Goal: Task Accomplishment & Management: Manage account settings

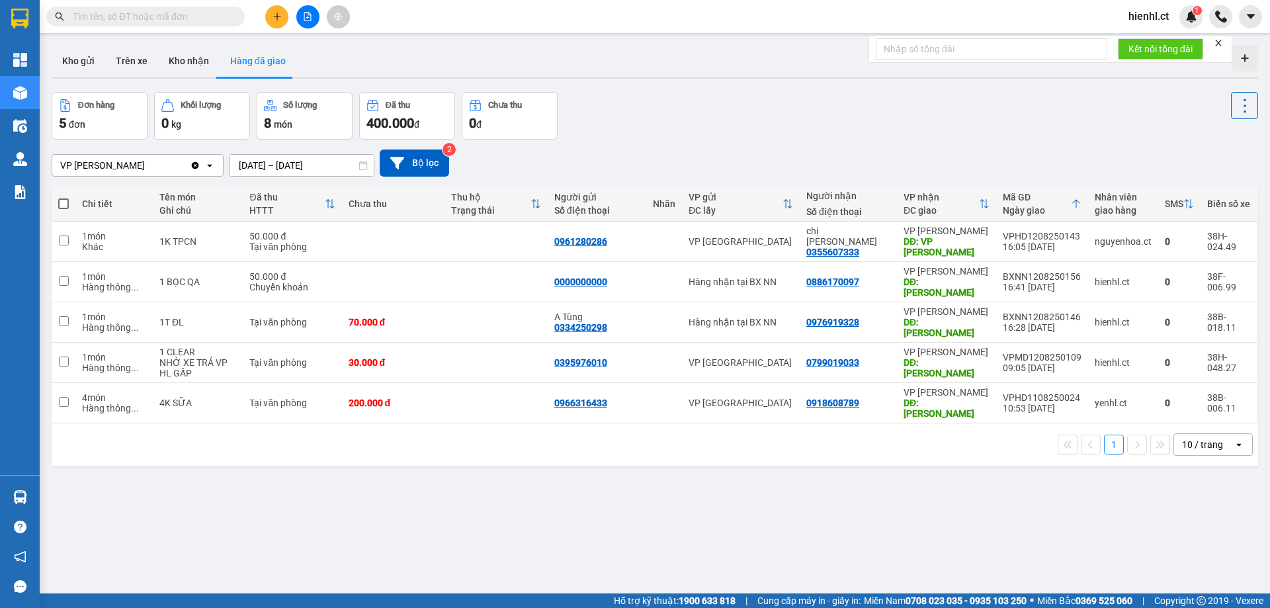
click at [187, 17] on input "text" at bounding box center [151, 16] width 156 height 15
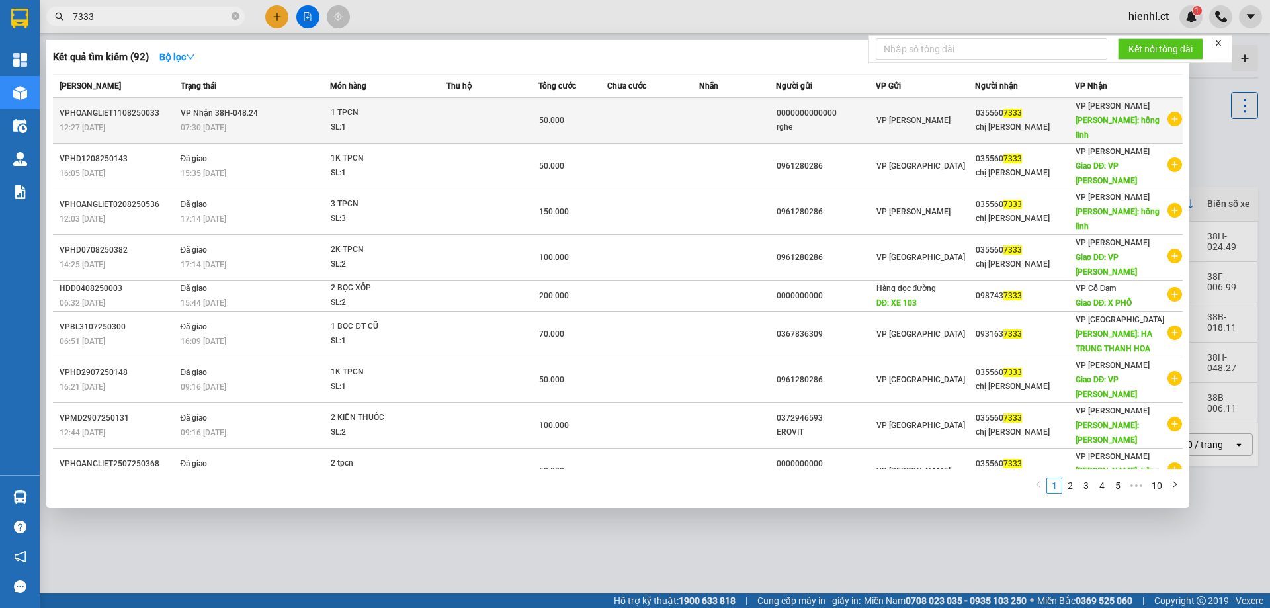
type input "7333"
click at [278, 112] on td "VP Nhận 38H-048.24 07:30 [DATE]" at bounding box center [253, 121] width 153 height 46
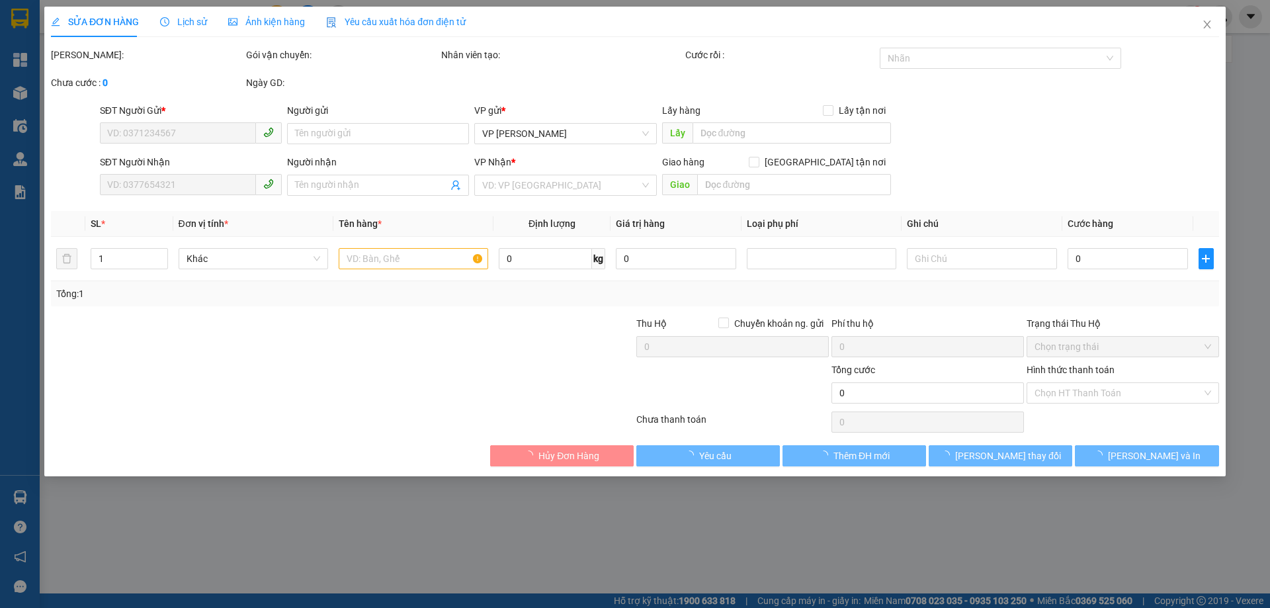
type input "0000000000000"
type input "rghe"
type input "0355607333"
type input "chị [PERSON_NAME]"
type input "hồng lĩnh"
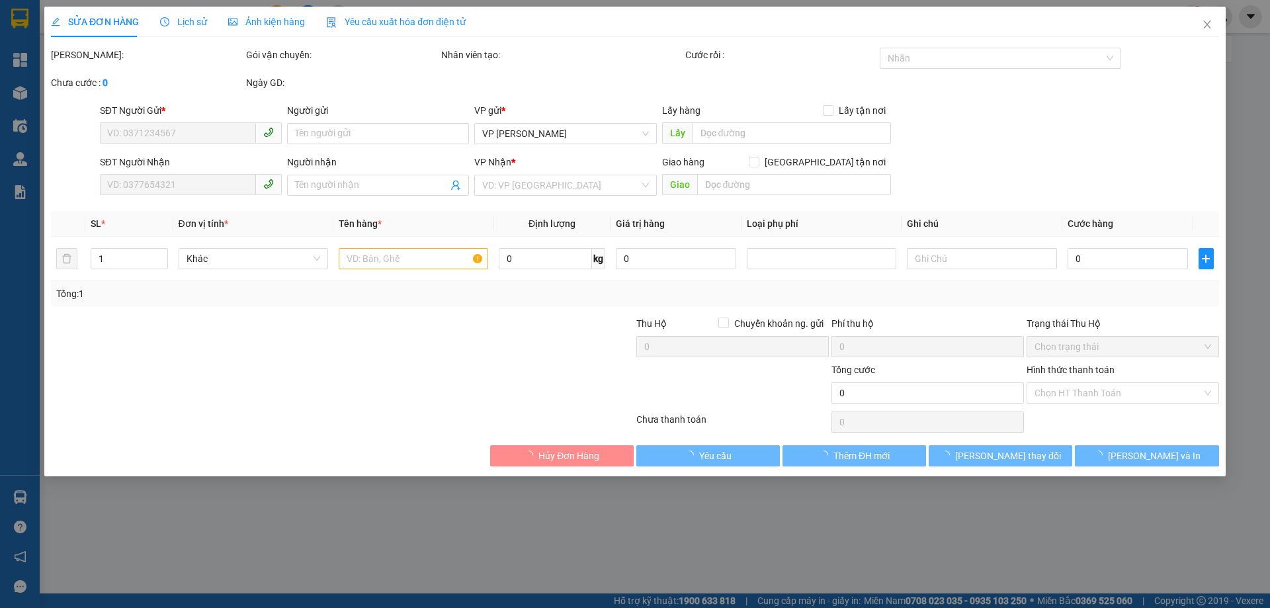
type input "50.000"
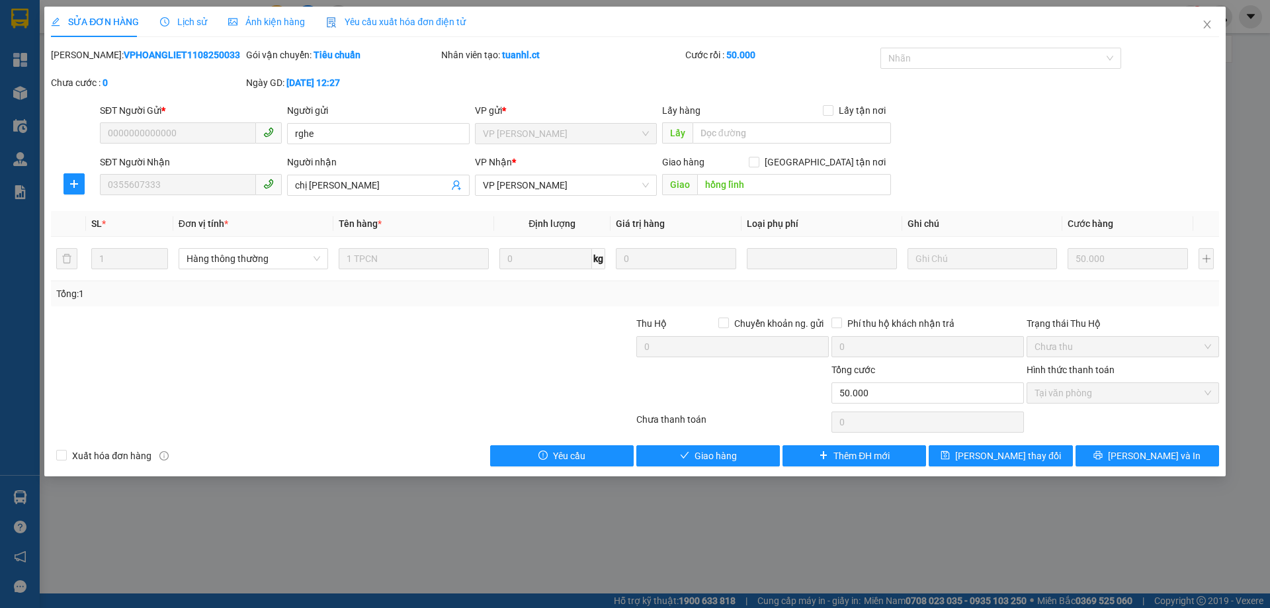
click at [190, 29] on div "Lịch sử" at bounding box center [183, 22] width 47 height 30
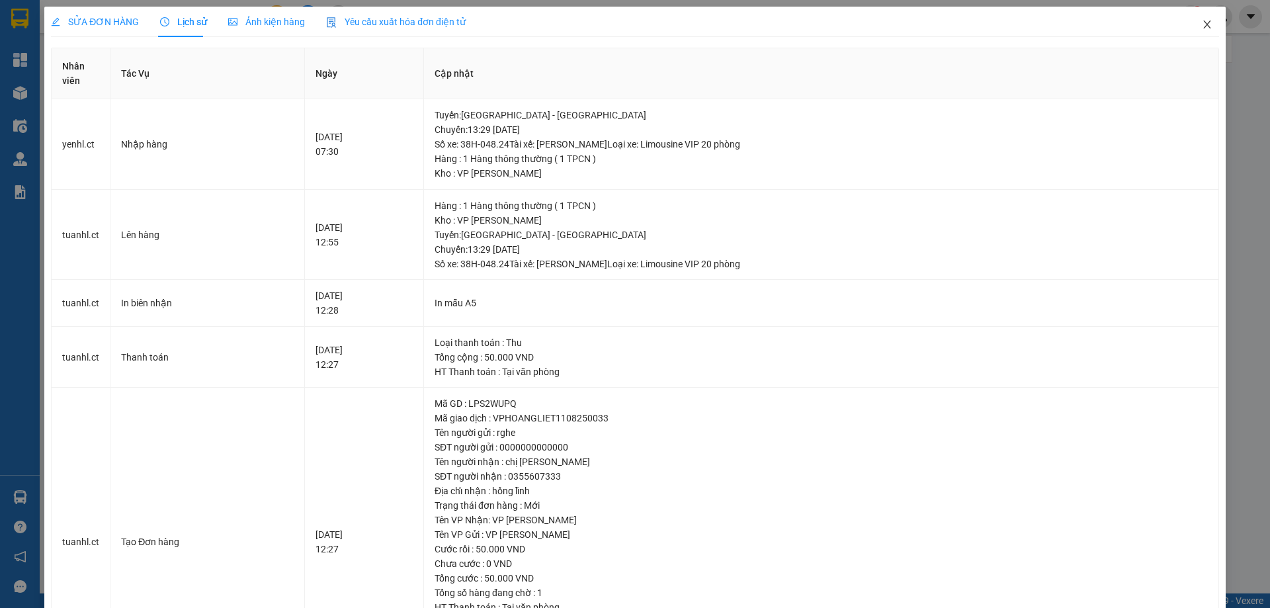
click at [1202, 23] on icon "close" at bounding box center [1207, 24] width 11 height 11
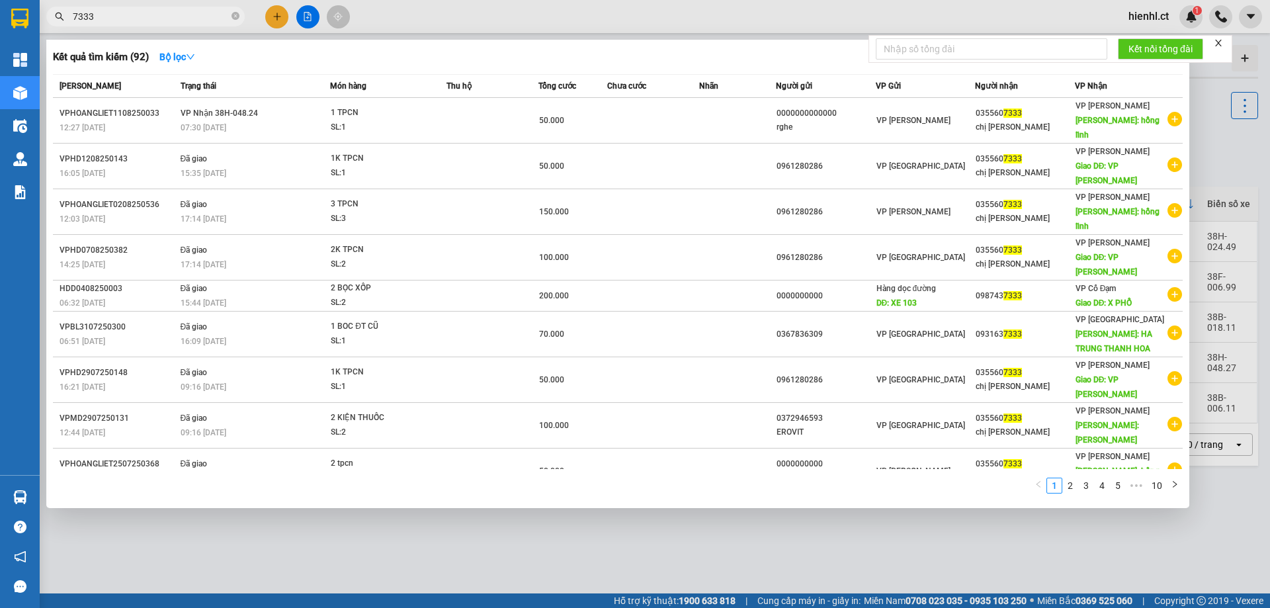
click at [140, 15] on input "7333" at bounding box center [151, 16] width 156 height 15
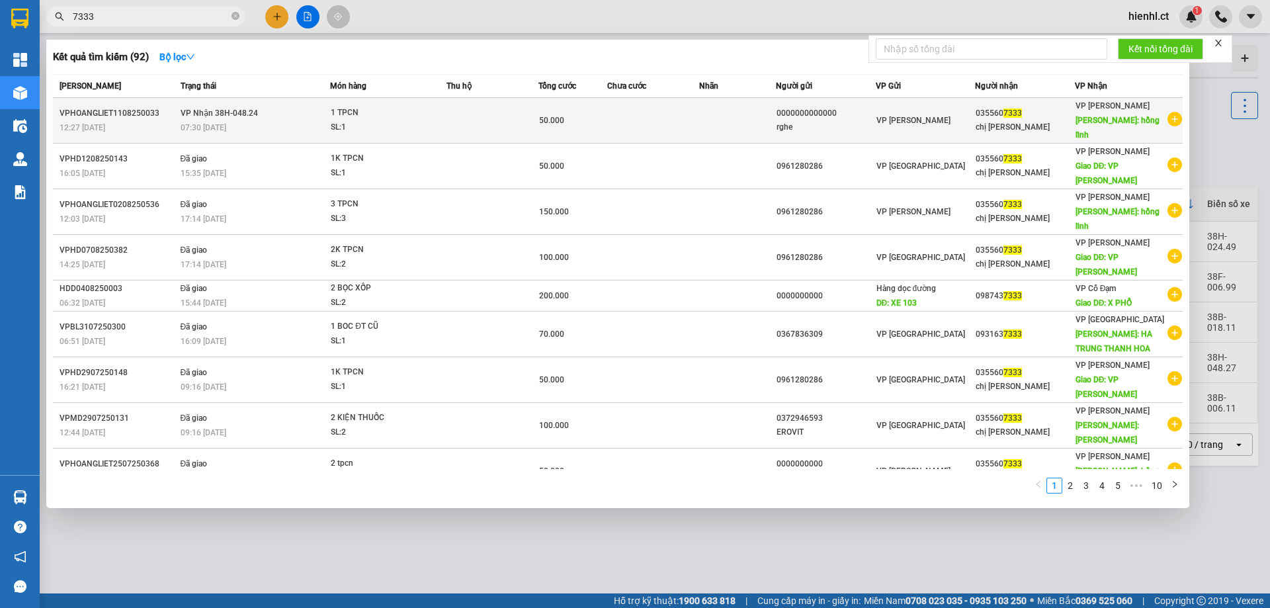
click at [266, 120] on div "07:30 [DATE]" at bounding box center [255, 127] width 149 height 15
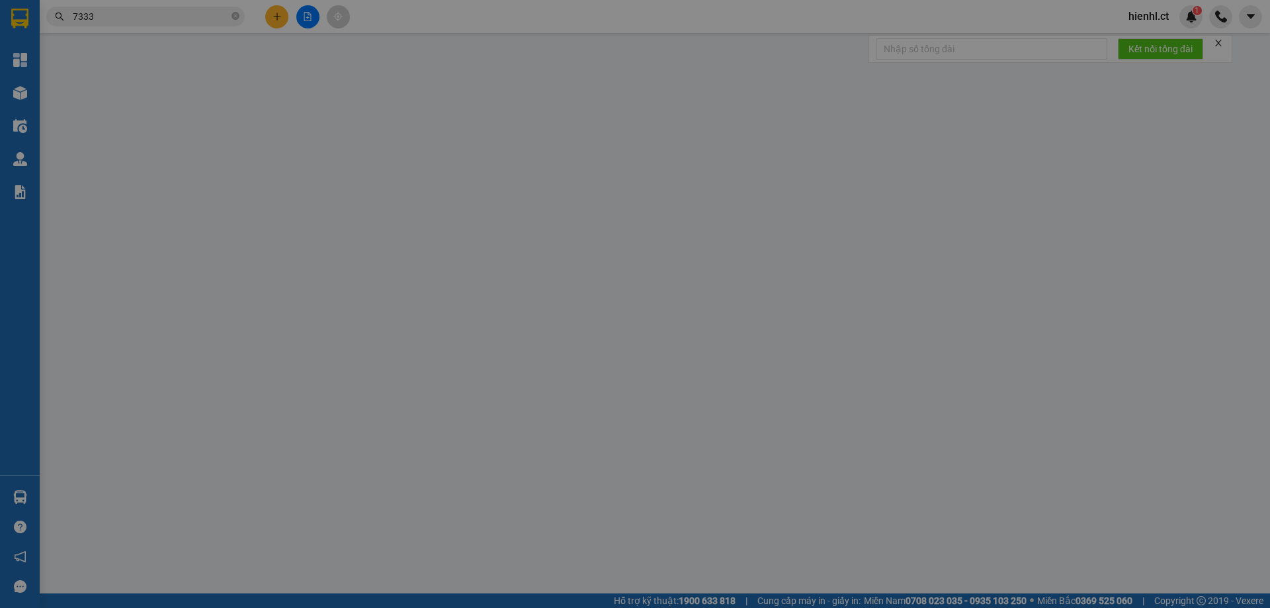
type input "0000000000000"
type input "rghe"
type input "0355607333"
type input "chị [PERSON_NAME]"
type input "hồng lĩnh"
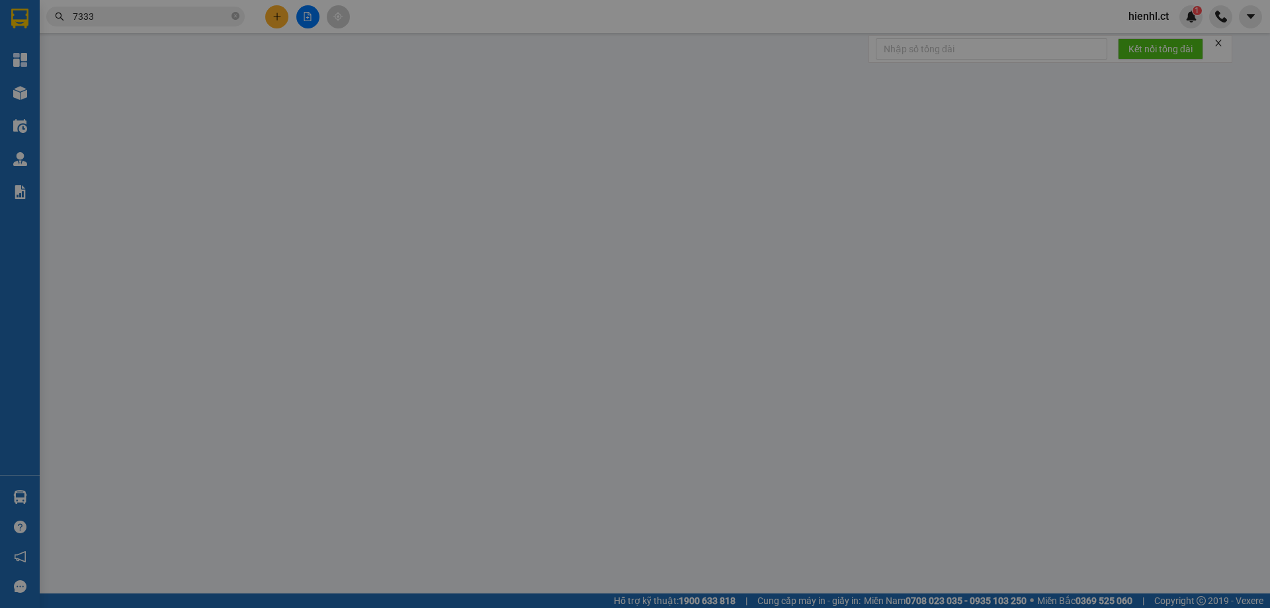
type input "50.000"
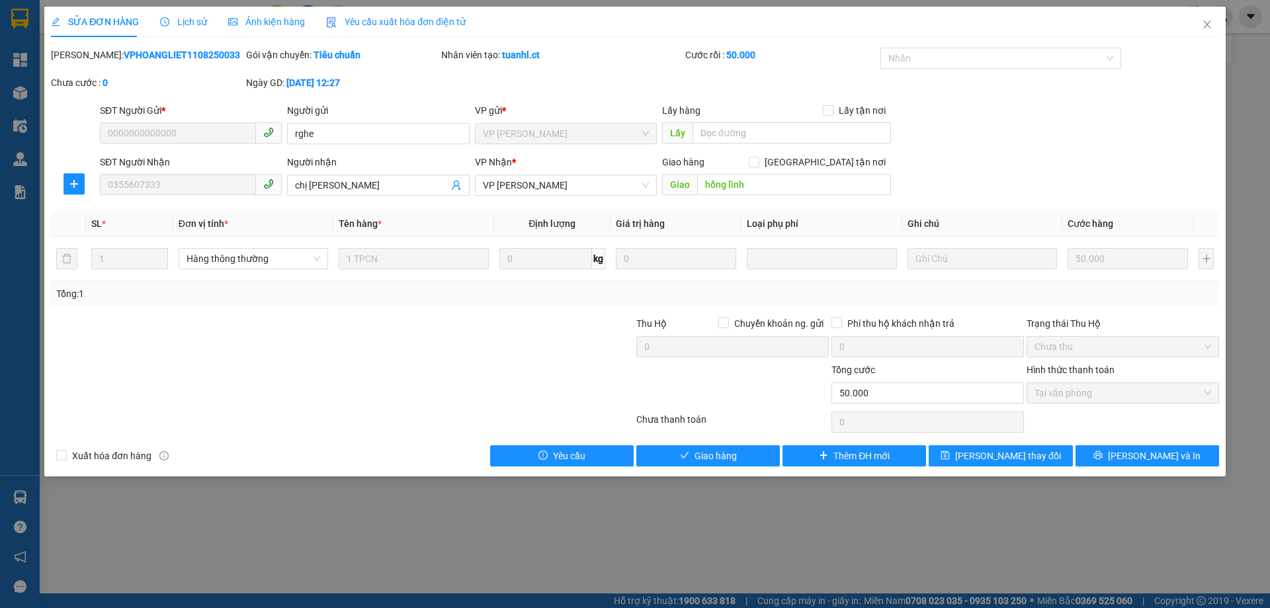
click at [194, 19] on span "Lịch sử" at bounding box center [183, 22] width 47 height 11
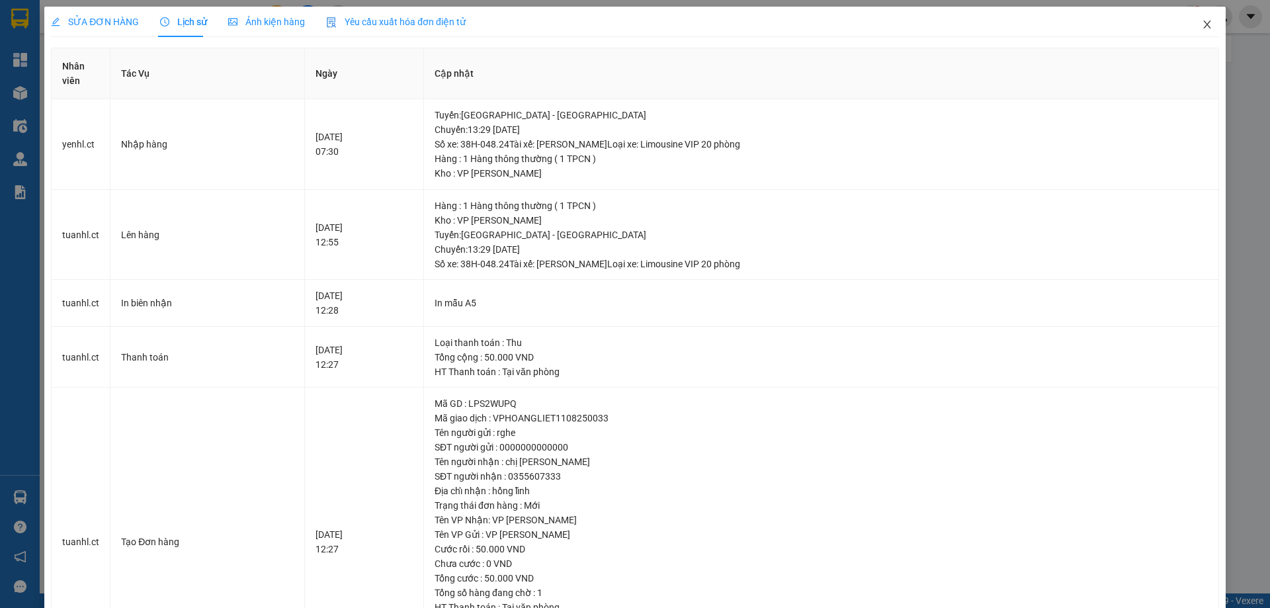
click at [1202, 22] on icon "close" at bounding box center [1207, 24] width 11 height 11
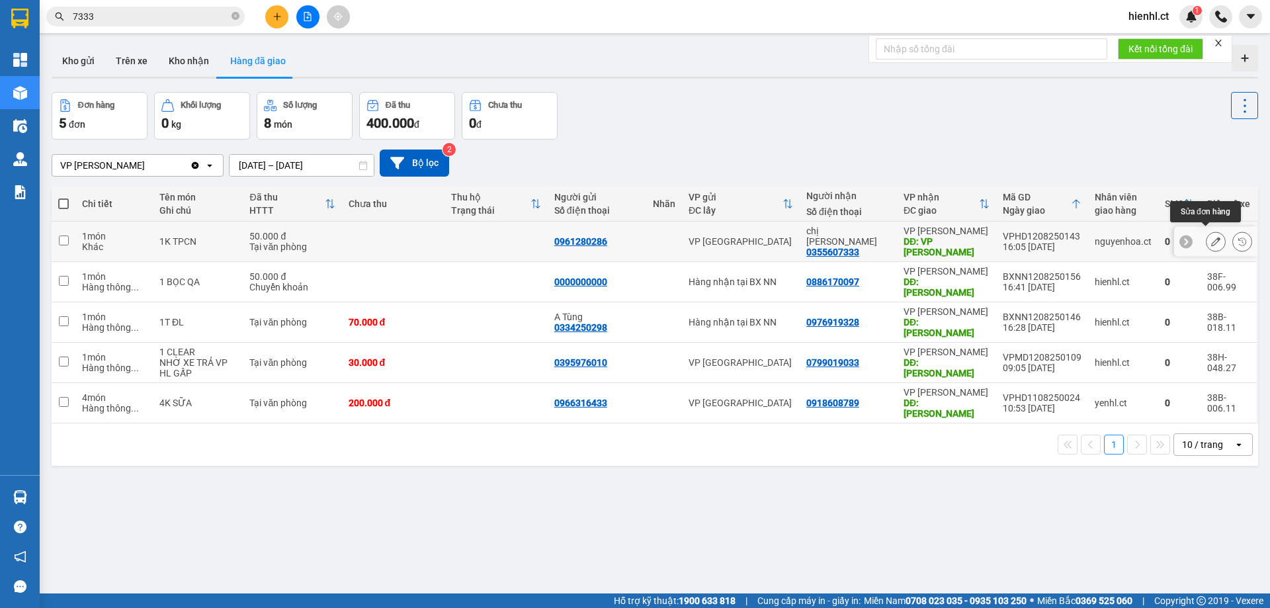
click at [1211, 237] on icon at bounding box center [1215, 241] width 9 height 9
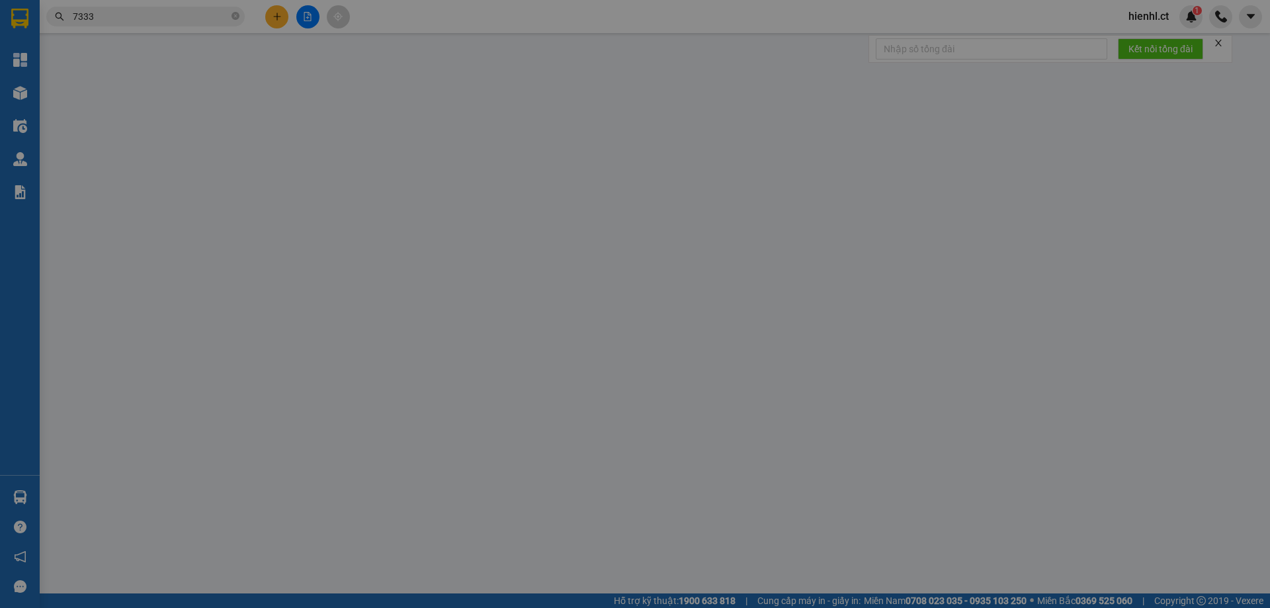
type input "0961280286"
type input "0355607333"
type input "chị [PERSON_NAME]"
type input "VP HỒNG LĨNH"
type input "50.000"
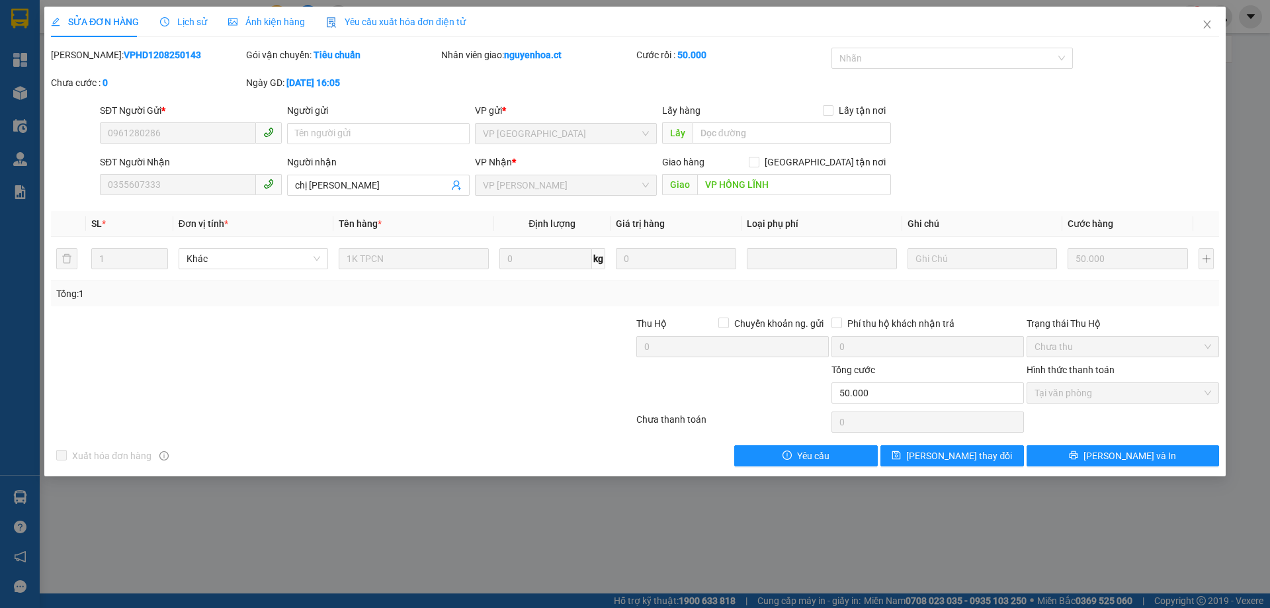
click at [194, 17] on span "Lịch sử" at bounding box center [183, 22] width 47 height 11
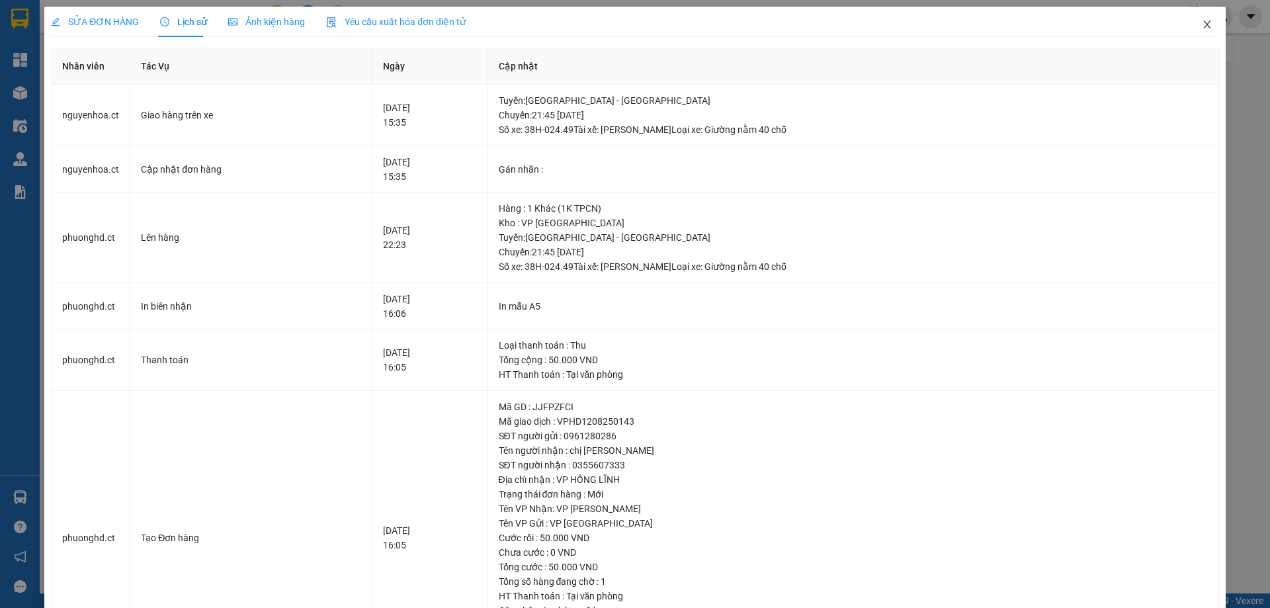
click at [1195, 19] on span "Close" at bounding box center [1207, 25] width 37 height 37
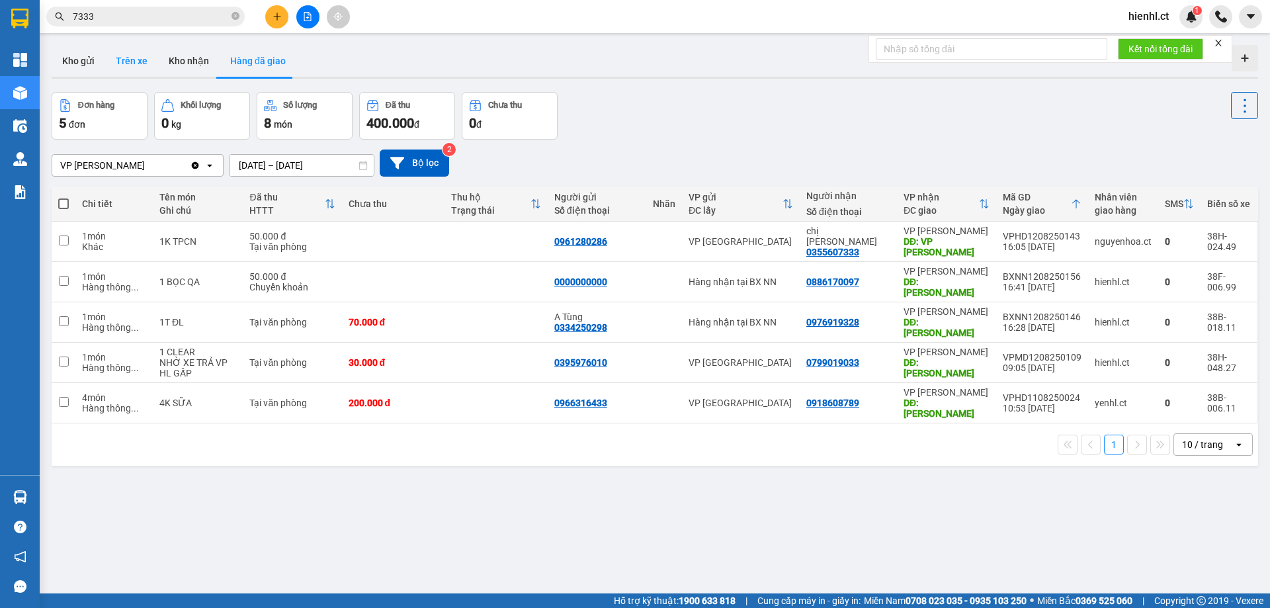
click at [123, 58] on button "Trên xe" at bounding box center [131, 61] width 53 height 32
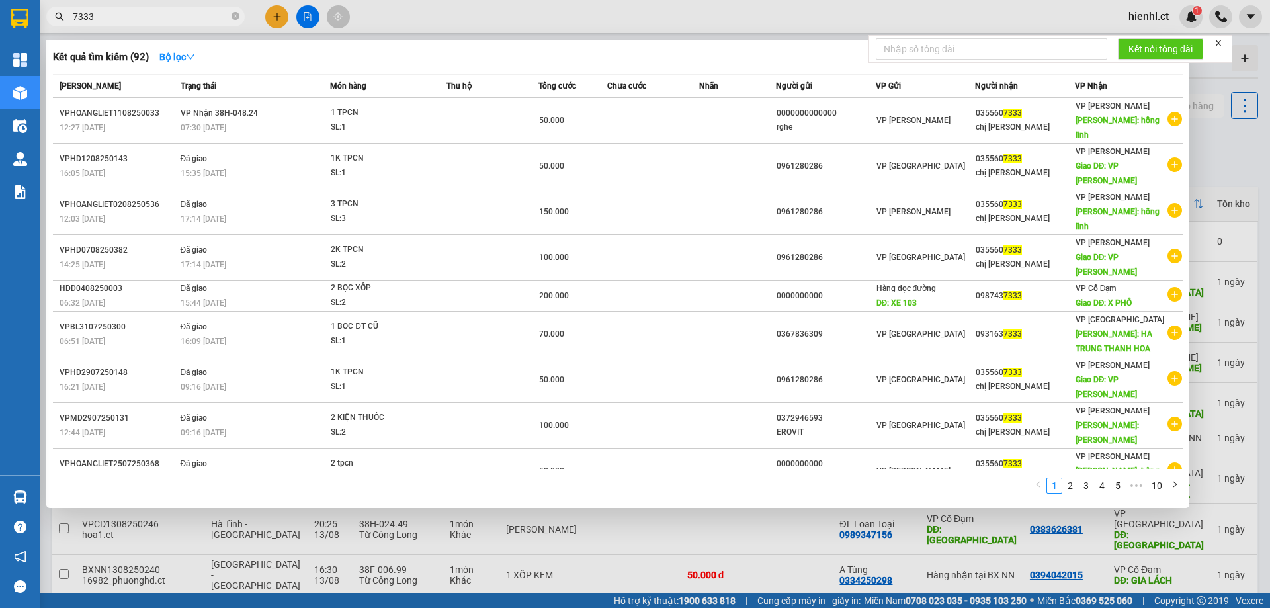
click at [109, 16] on input "7333" at bounding box center [151, 16] width 156 height 15
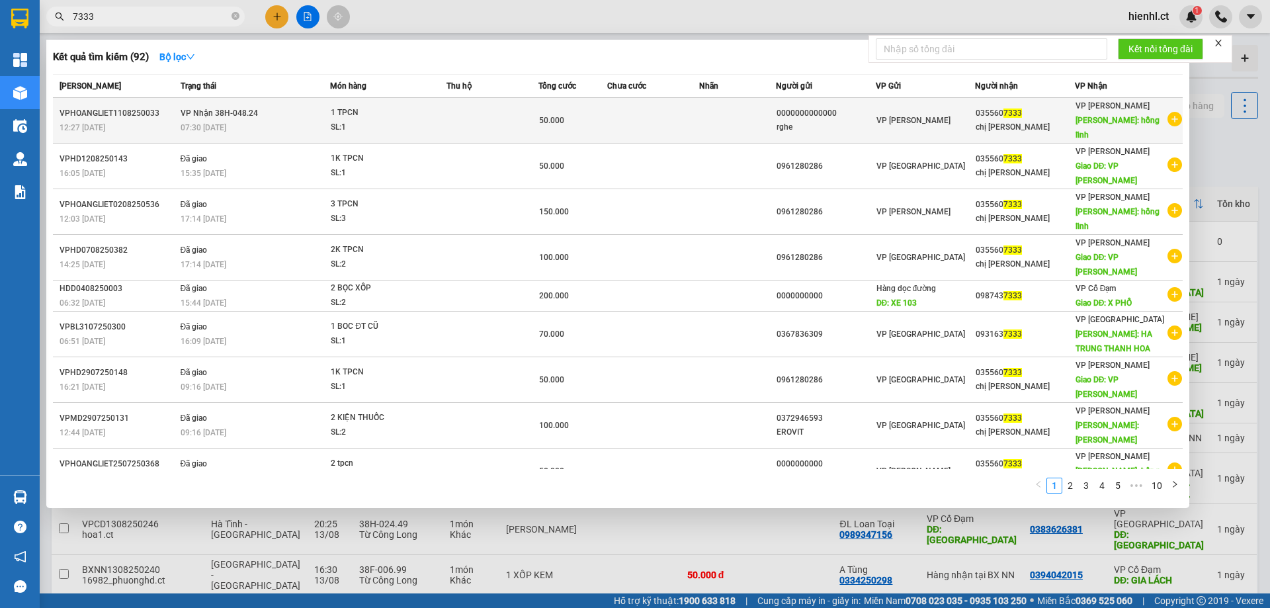
click at [445, 119] on span "1 TPCN SL: 1" at bounding box center [388, 120] width 115 height 28
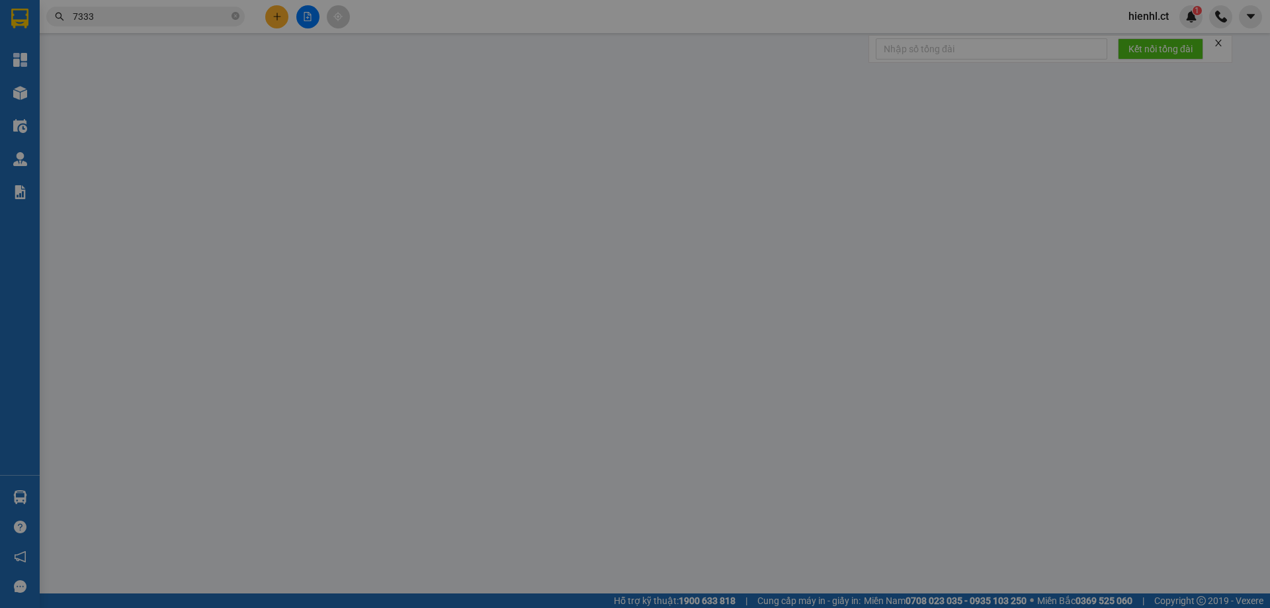
type input "0000000000000"
type input "rghe"
type input "0355607333"
type input "chị [PERSON_NAME]"
type input "hồng lĩnh"
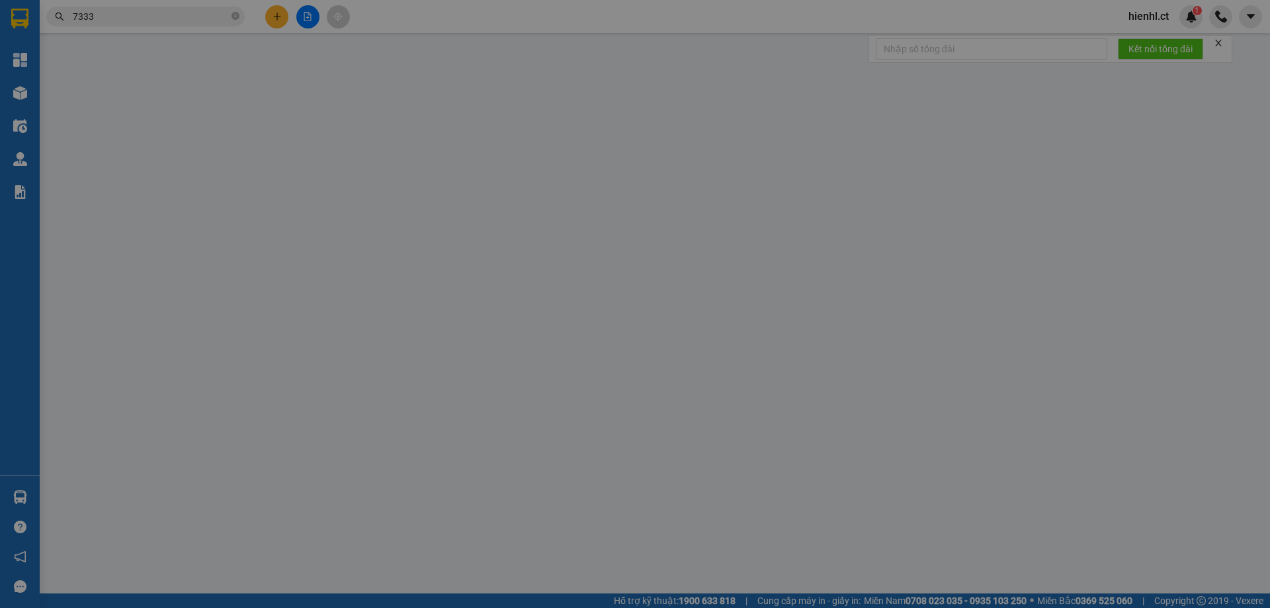
type input "50.000"
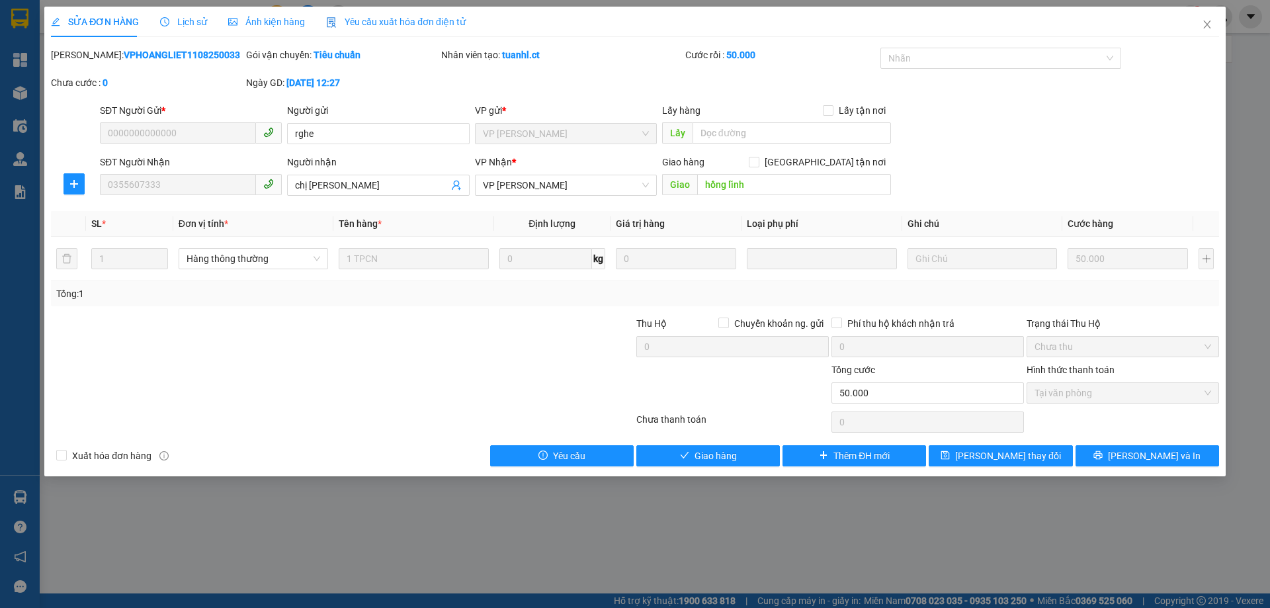
click at [182, 22] on span "Lịch sử" at bounding box center [183, 22] width 47 height 11
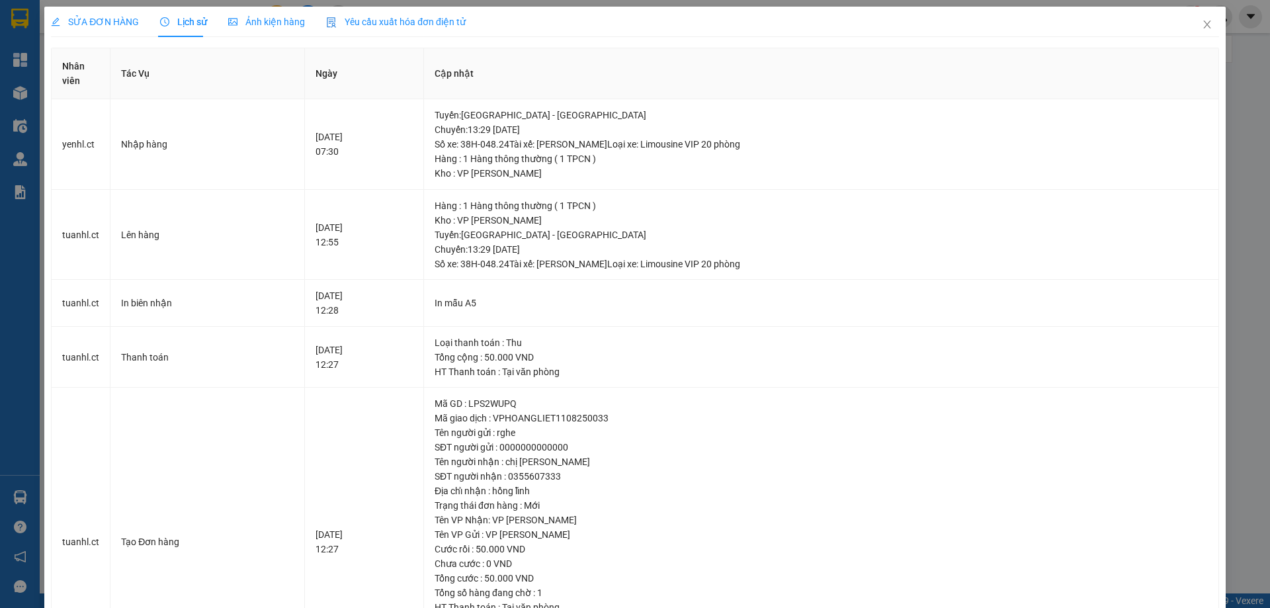
click at [124, 22] on span "SỬA ĐƠN HÀNG" at bounding box center [95, 22] width 88 height 11
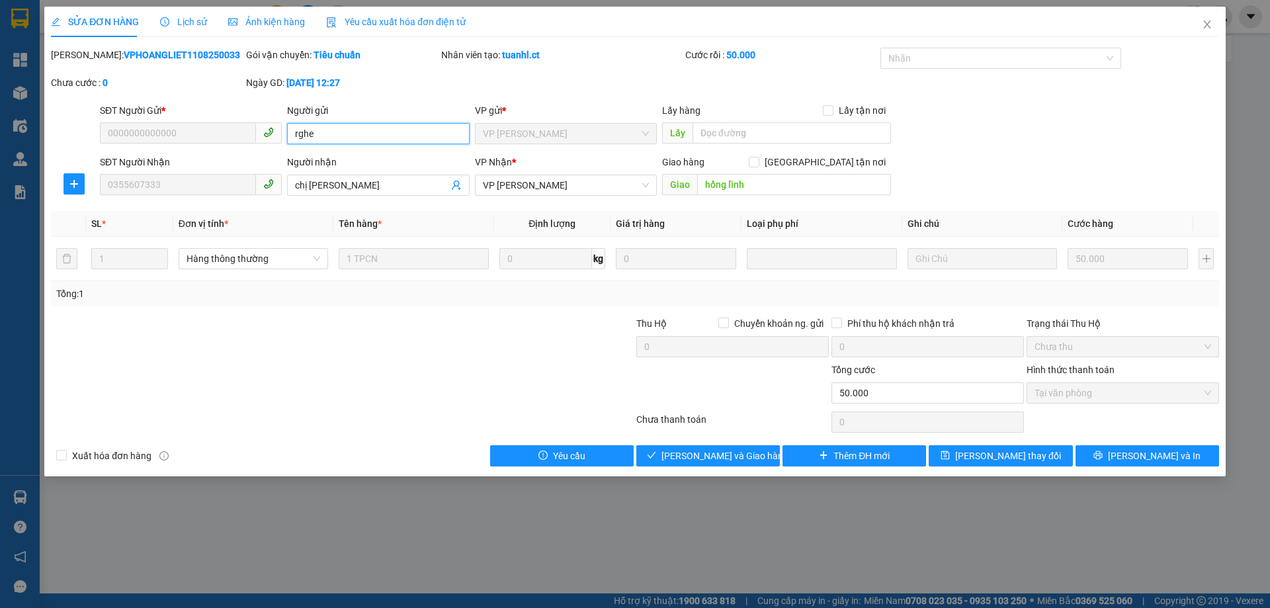
drag, startPoint x: 321, startPoint y: 134, endPoint x: 288, endPoint y: 127, distance: 33.9
click at [288, 127] on input "rghe" at bounding box center [378, 133] width 182 height 21
click at [830, 188] on input "hồng lĩnh" at bounding box center [794, 184] width 194 height 21
type input "h"
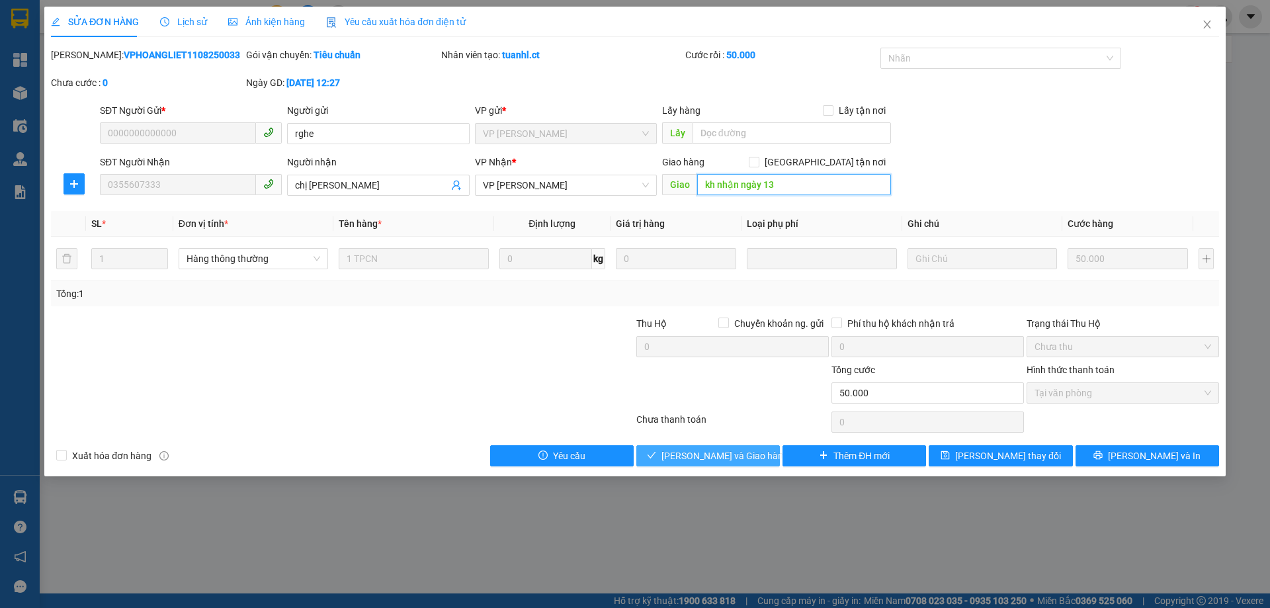
type input "kh nhận ngày 13"
click at [726, 454] on span "[PERSON_NAME] và Giao hàng" at bounding box center [724, 455] width 127 height 15
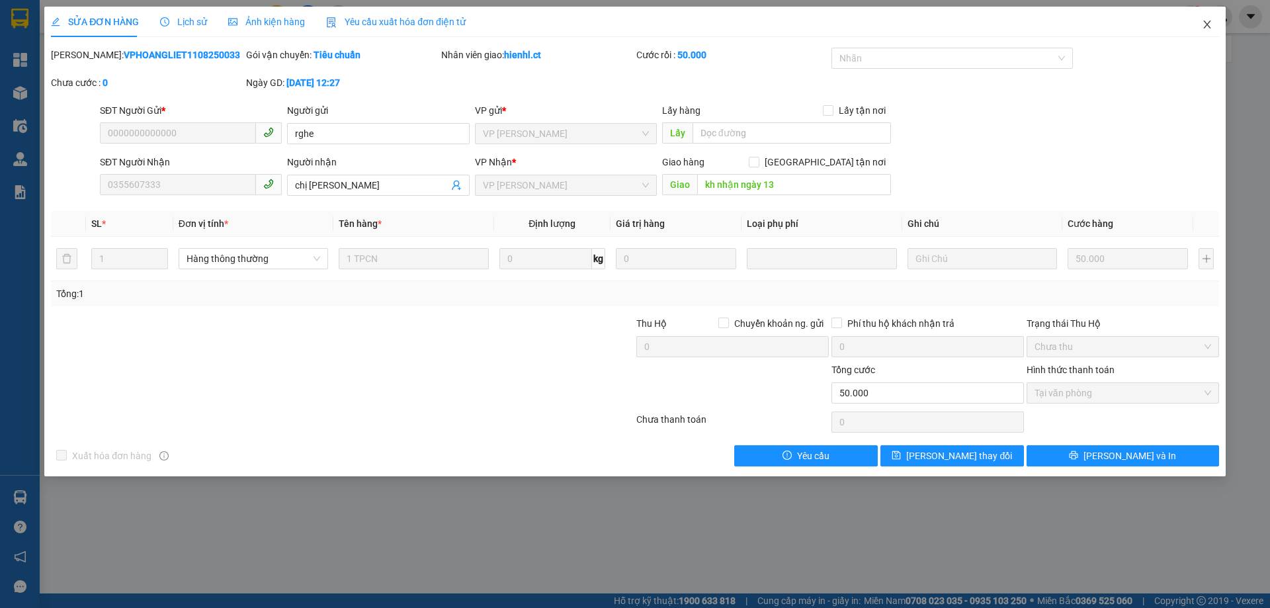
click at [1207, 24] on icon "close" at bounding box center [1206, 25] width 7 height 8
